Goal: Browse casually: Explore the website without a specific task or goal

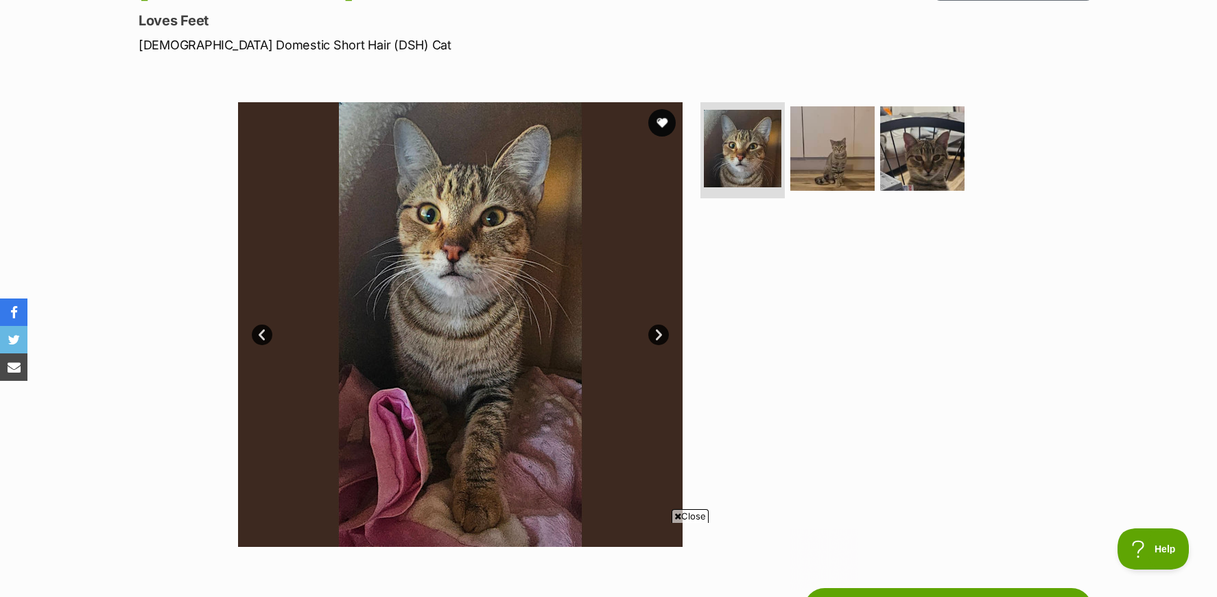
click at [259, 337] on link "Prev" at bounding box center [262, 335] width 21 height 21
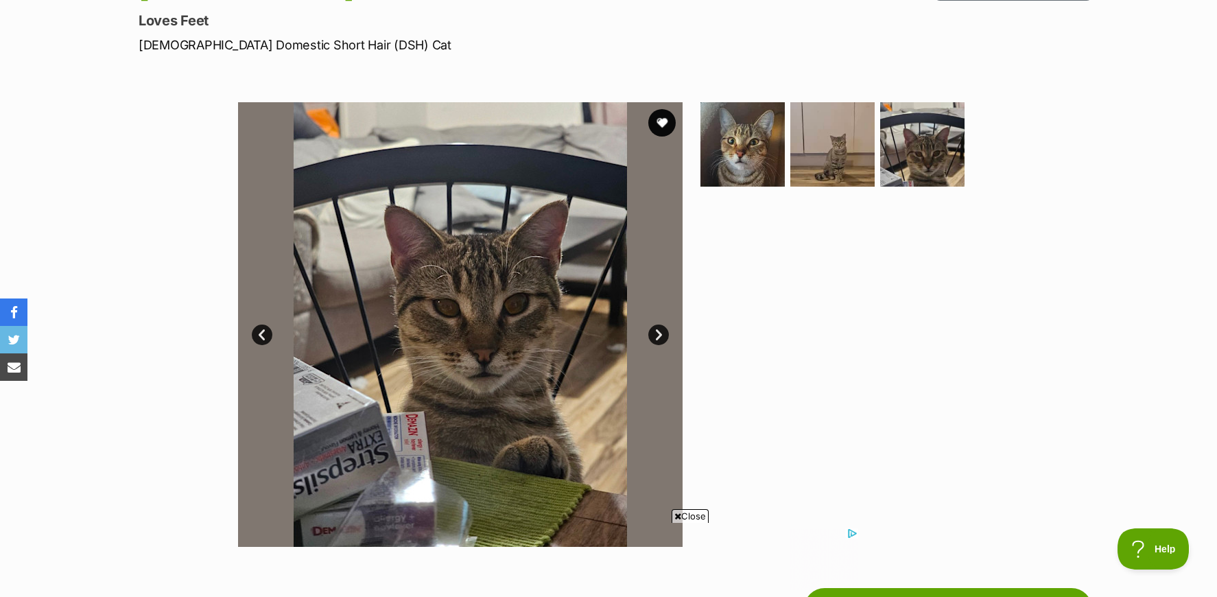
click at [259, 337] on link "Prev" at bounding box center [262, 335] width 21 height 21
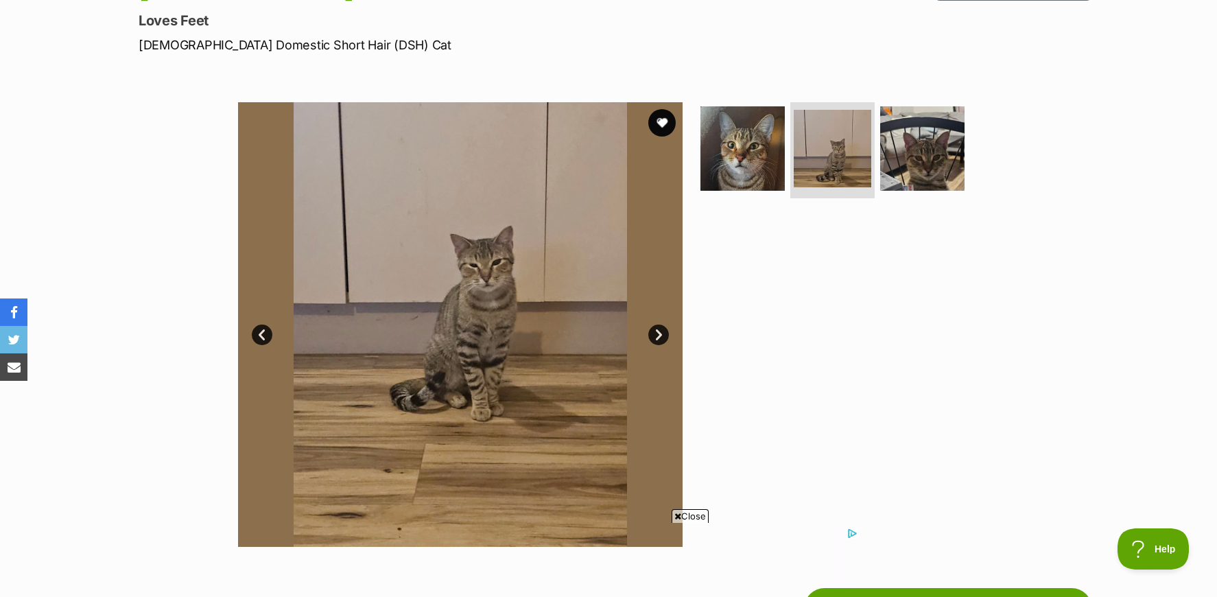
click at [259, 337] on link "Prev" at bounding box center [262, 335] width 21 height 21
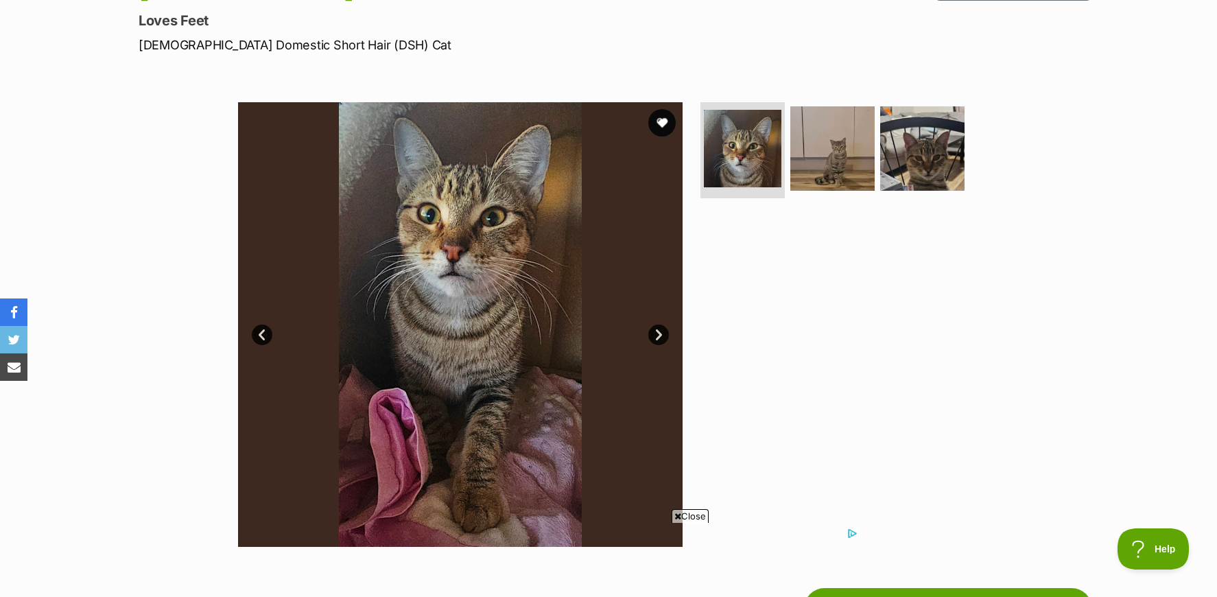
click at [259, 337] on link "Prev" at bounding box center [262, 335] width 21 height 21
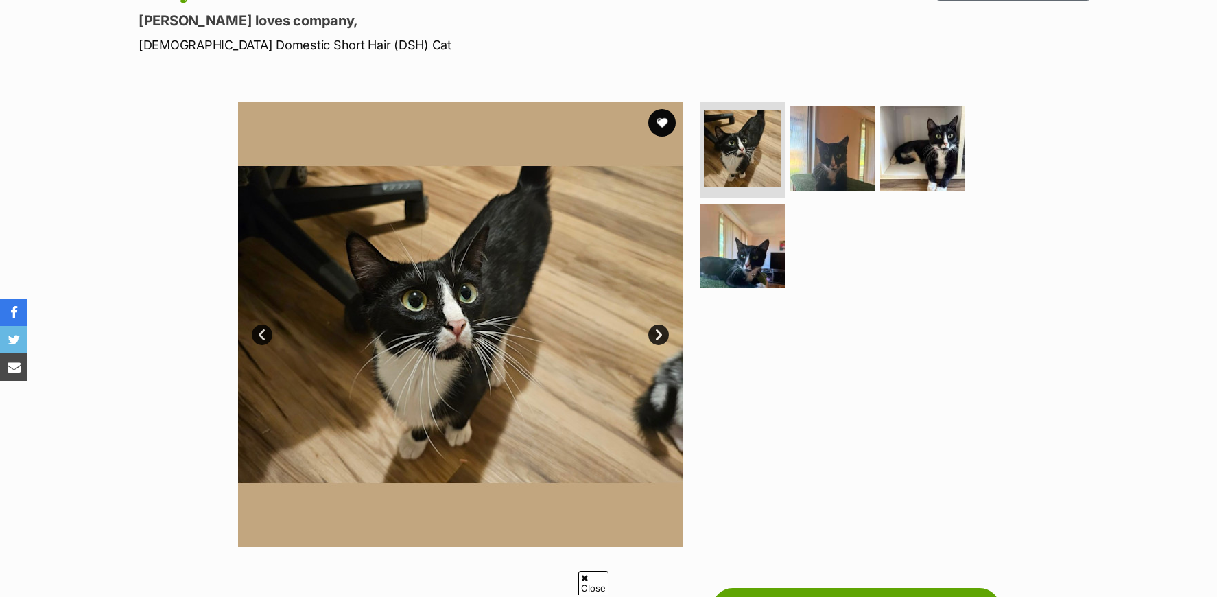
click at [661, 333] on link "Next" at bounding box center [658, 335] width 21 height 21
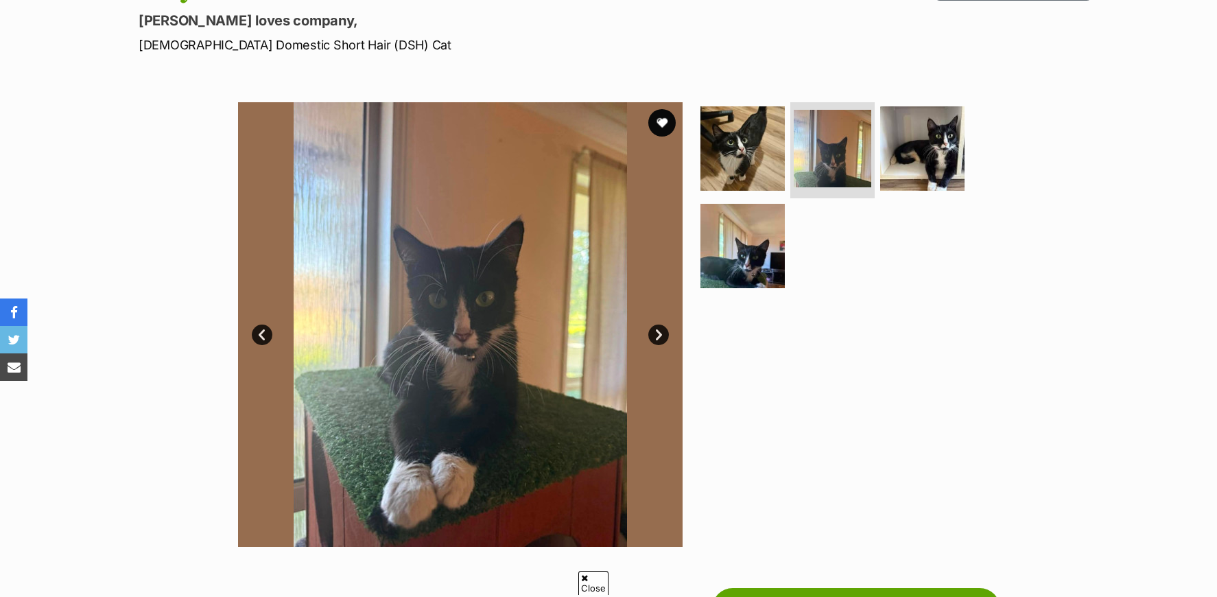
click at [661, 333] on link "Next" at bounding box center [658, 335] width 21 height 21
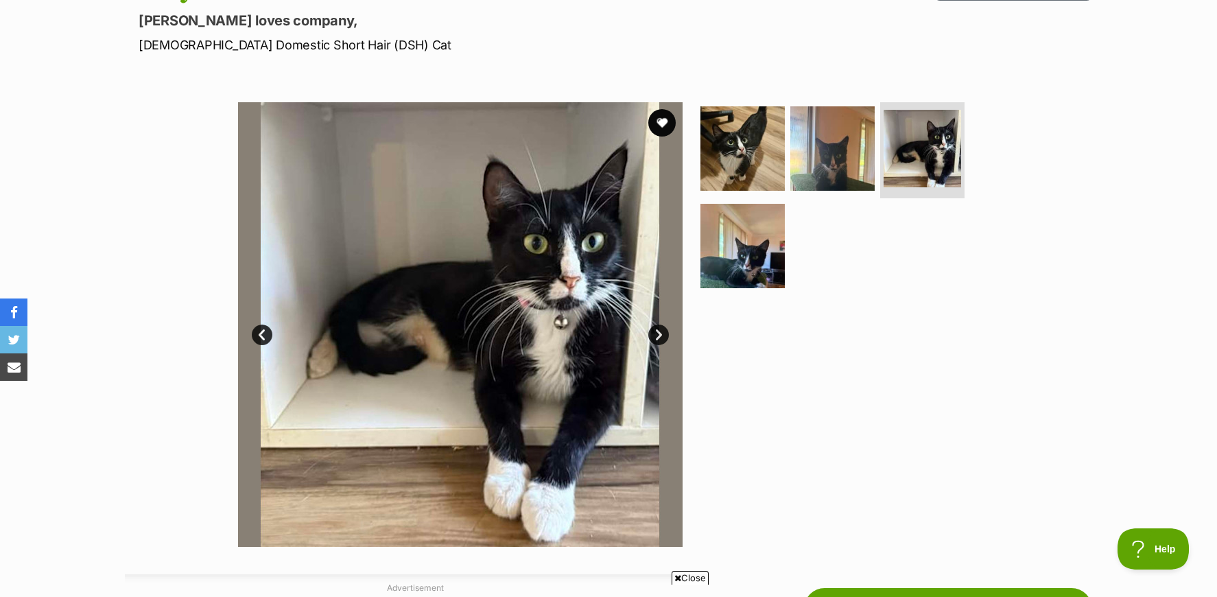
click at [661, 333] on link "Next" at bounding box center [658, 335] width 21 height 21
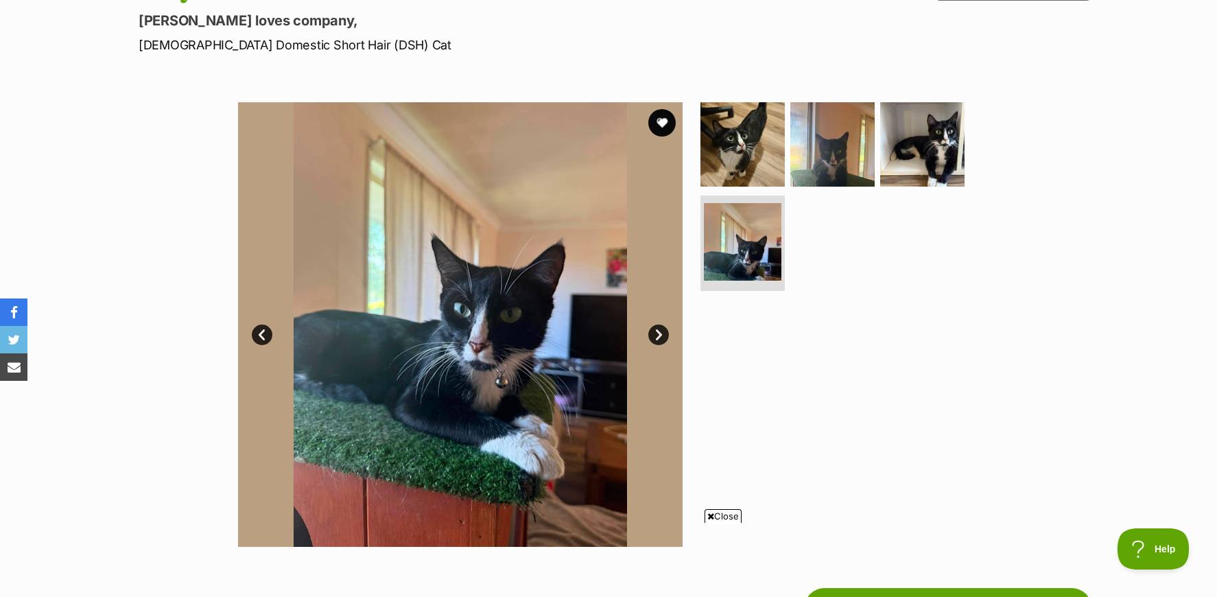
click at [661, 333] on link "Next" at bounding box center [658, 335] width 21 height 21
